Goal: Task Accomplishment & Management: Manage account settings

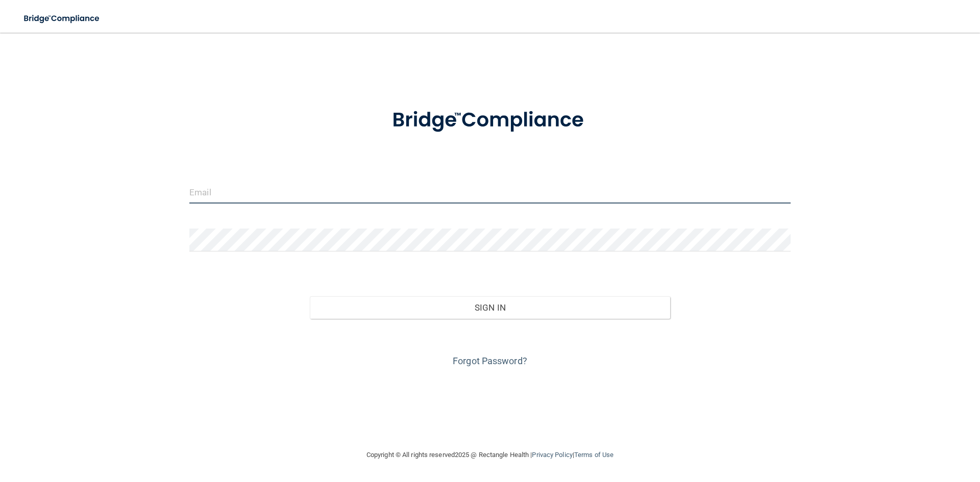
click at [288, 191] on input "email" at bounding box center [489, 192] width 601 height 23
click at [229, 196] on input "email" at bounding box center [489, 192] width 601 height 23
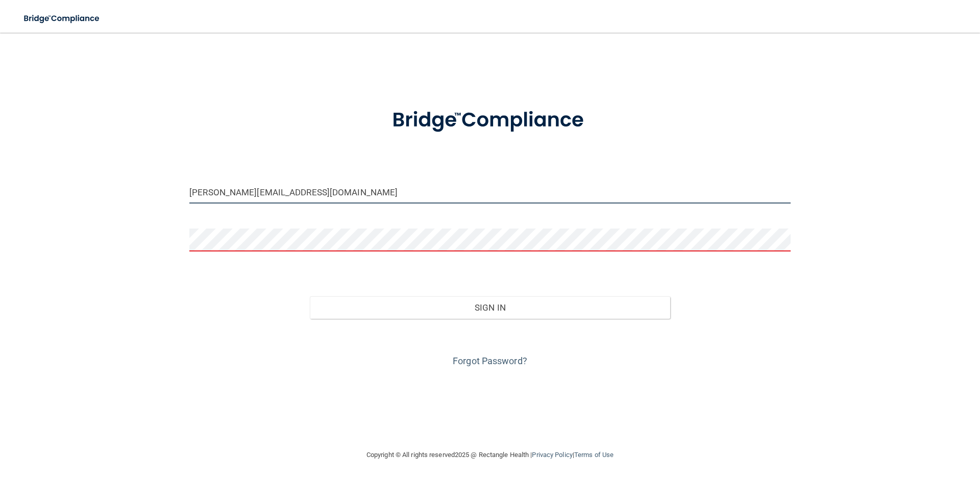
click at [320, 193] on input "[PERSON_NAME][EMAIL_ADDRESS][DOMAIN_NAME]" at bounding box center [489, 192] width 601 height 23
type input "[PERSON_NAME][EMAIL_ADDRESS][DOMAIN_NAME]"
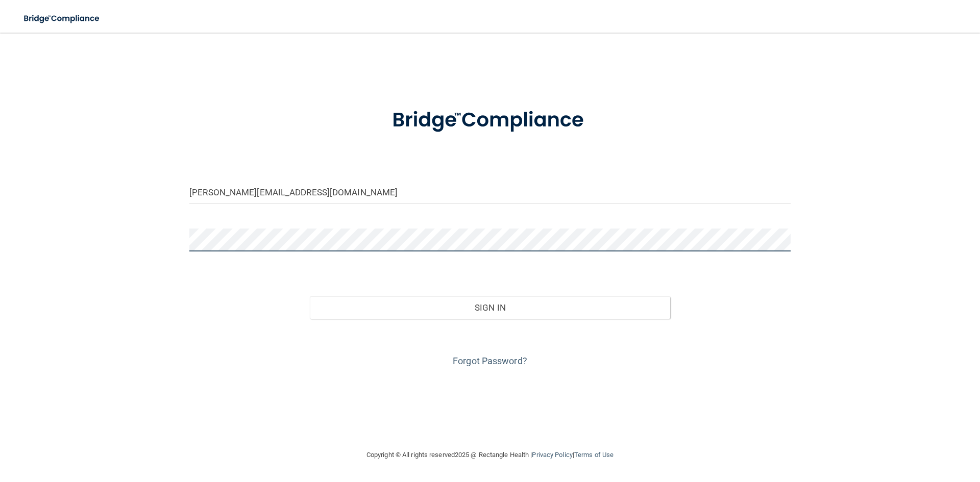
click at [310, 297] on button "Sign In" at bounding box center [490, 308] width 361 height 22
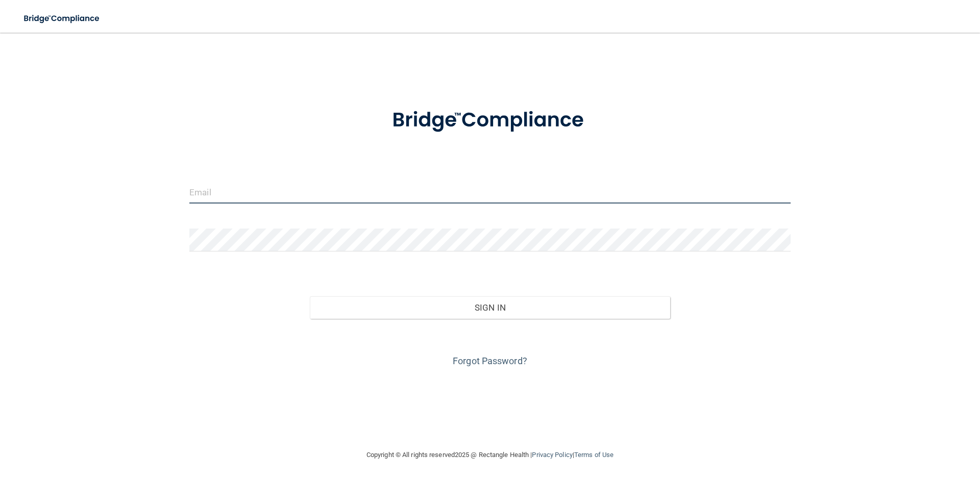
click at [205, 186] on input "email" at bounding box center [489, 192] width 601 height 23
